Goal: Browse casually: Explore the website without a specific task or goal

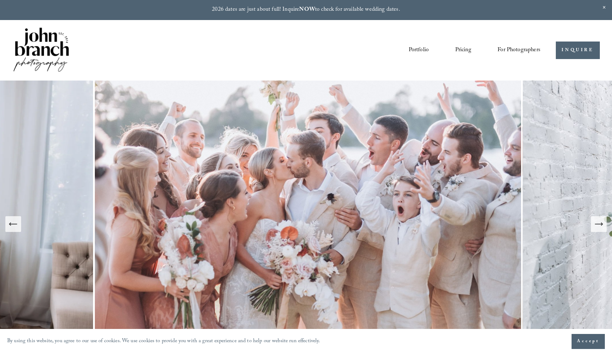
click at [465, 50] on link "Pricing" at bounding box center [463, 50] width 16 height 12
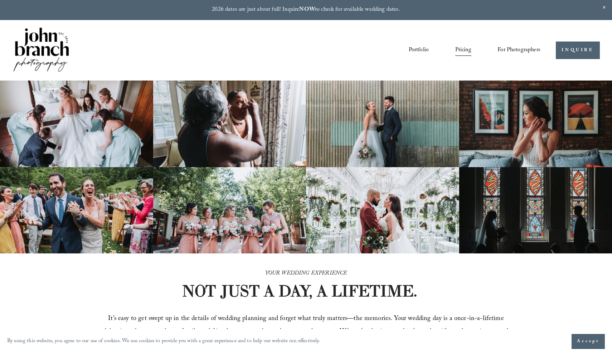
click at [517, 48] on span "For Photographers" at bounding box center [518, 50] width 43 height 11
click at [534, 49] on span "For Photographers" at bounding box center [518, 50] width 43 height 11
click at [0, 0] on span "Presets" at bounding box center [0, 0] width 0 height 0
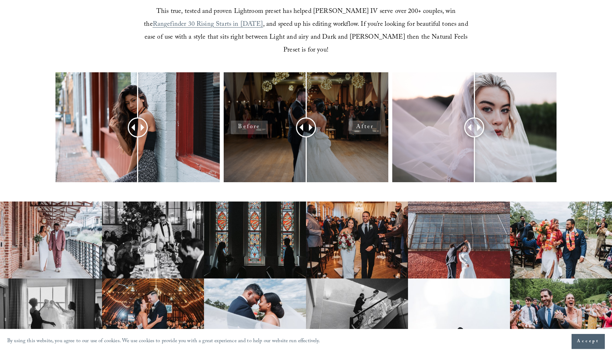
scroll to position [311, 0]
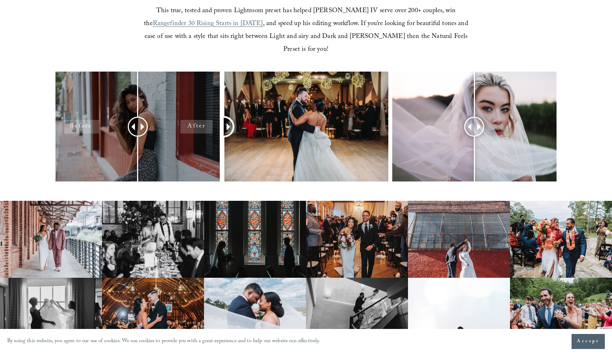
drag, startPoint x: 304, startPoint y: 113, endPoint x: 193, endPoint y: 134, distance: 112.8
click at [194, 133] on div at bounding box center [306, 136] width 612 height 128
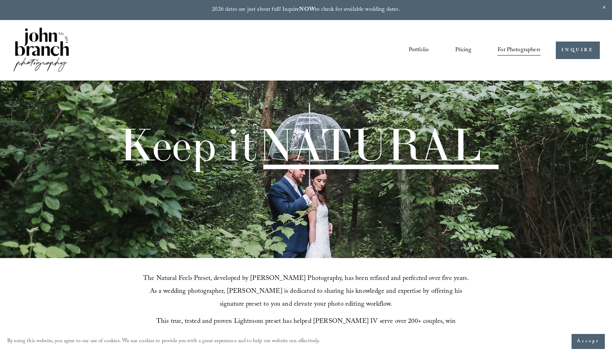
scroll to position [0, 0]
click at [413, 49] on link "Portfolio" at bounding box center [419, 50] width 20 height 12
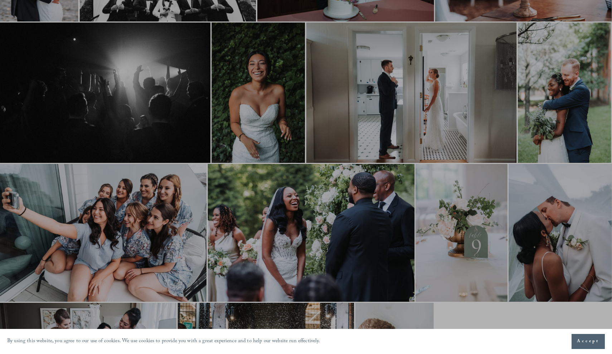
scroll to position [195, 0]
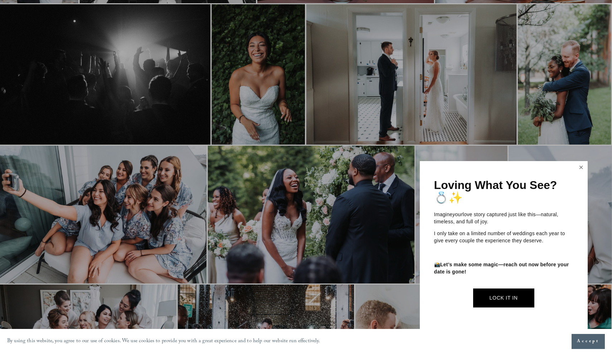
click at [580, 170] on link "Close" at bounding box center [581, 167] width 11 height 11
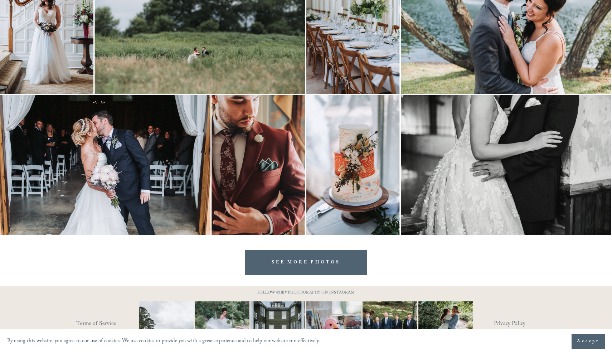
scroll to position [1483, 0]
click at [318, 268] on link "SEE MORE PHOTOS" at bounding box center [306, 261] width 122 height 25
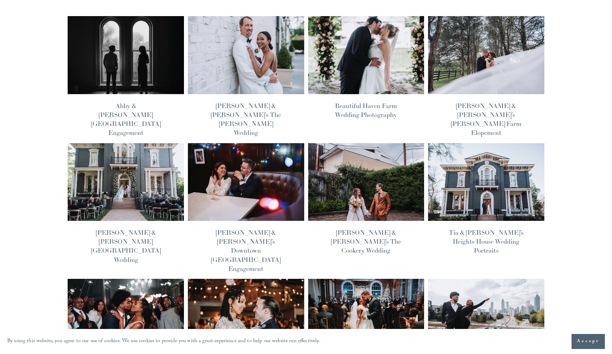
scroll to position [79, 0]
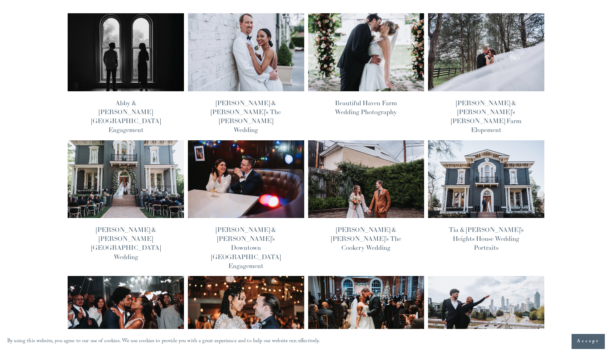
click at [128, 153] on img at bounding box center [125, 179] width 117 height 79
click at [390, 163] on img at bounding box center [365, 179] width 117 height 79
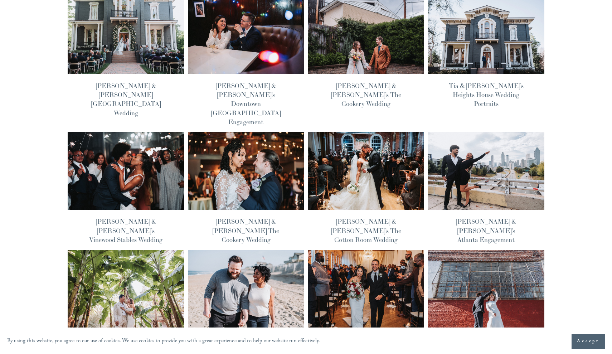
scroll to position [226, 0]
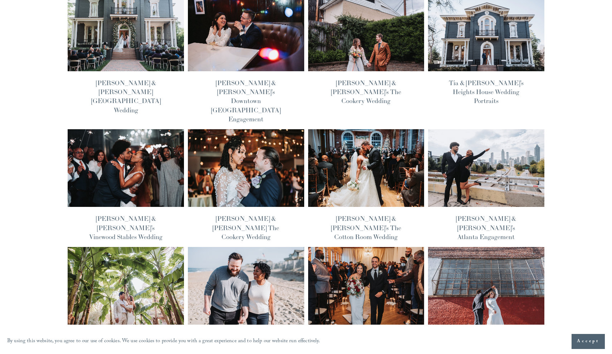
click at [270, 129] on img at bounding box center [245, 168] width 117 height 79
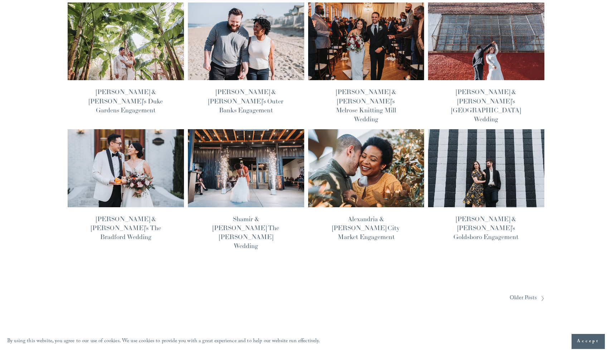
scroll to position [483, 0]
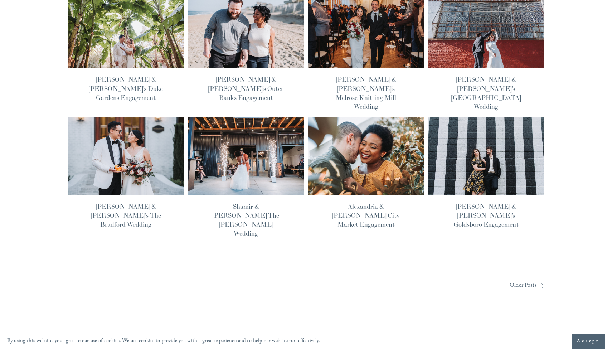
click at [528, 280] on span "Older Posts" at bounding box center [522, 285] width 27 height 11
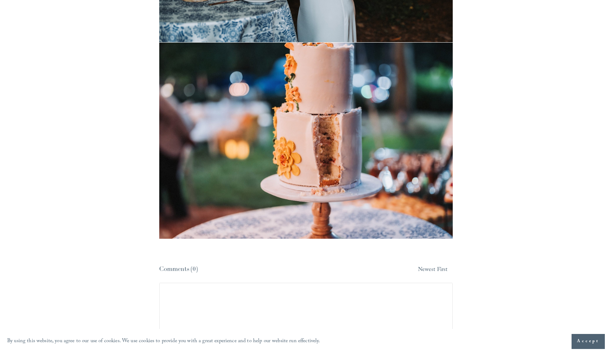
scroll to position [12707, 0]
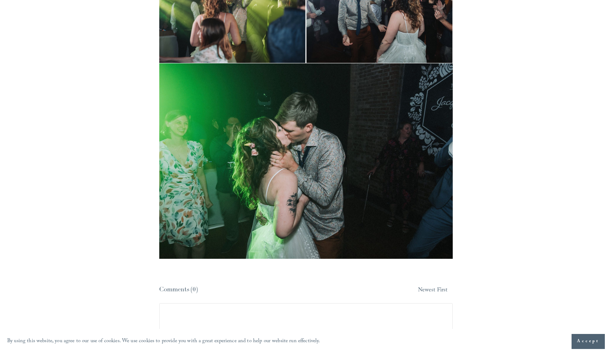
scroll to position [9514, 0]
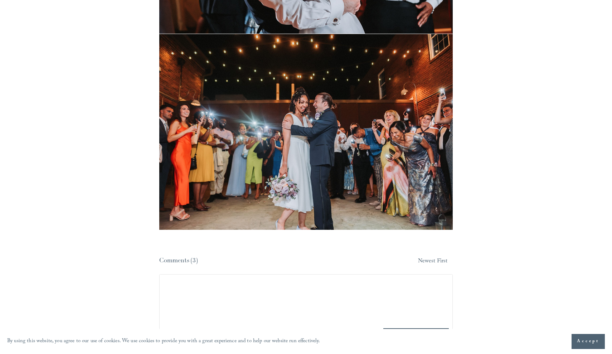
scroll to position [10230, 0]
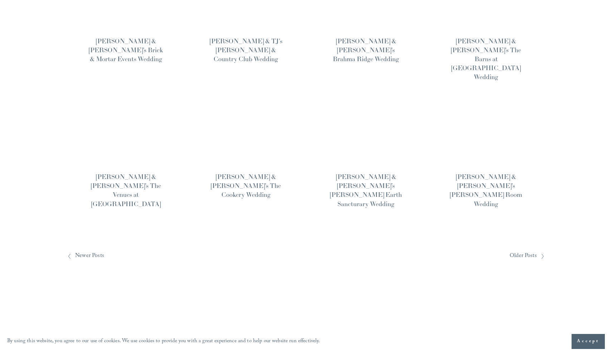
scroll to position [530, 0]
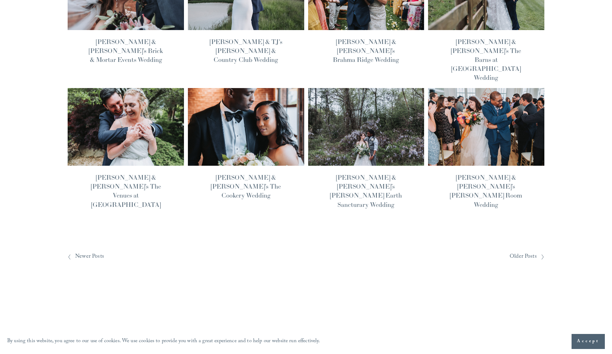
click at [532, 251] on span "Older Posts" at bounding box center [522, 256] width 27 height 11
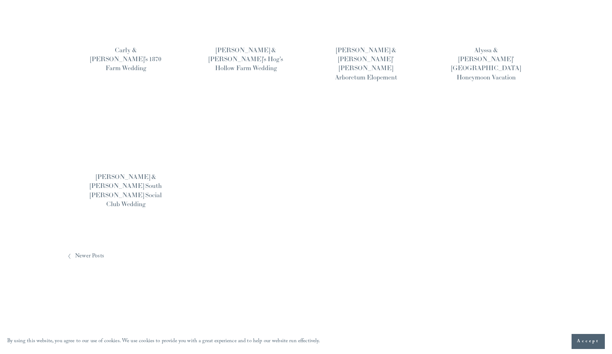
scroll to position [539, 0]
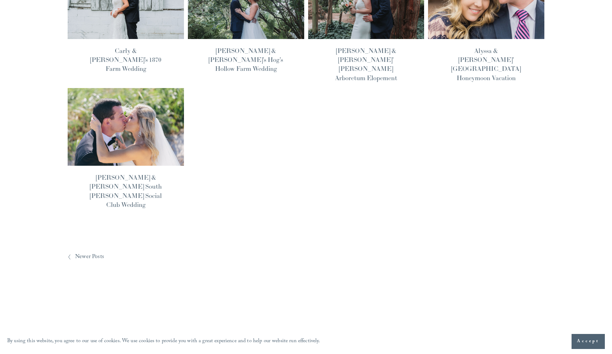
click at [581, 341] on span "Accept" at bounding box center [588, 341] width 23 height 7
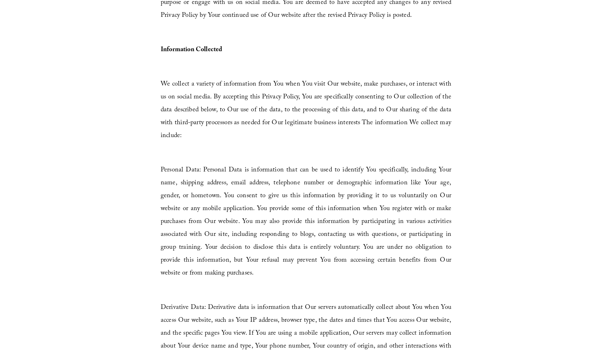
scroll to position [556, 0]
